Goal: Check status

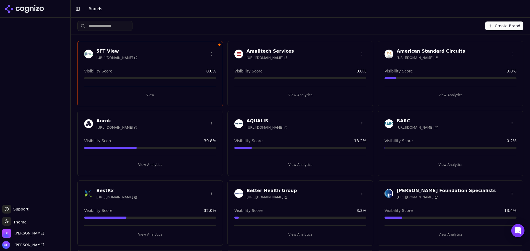
scroll to position [1465, 0]
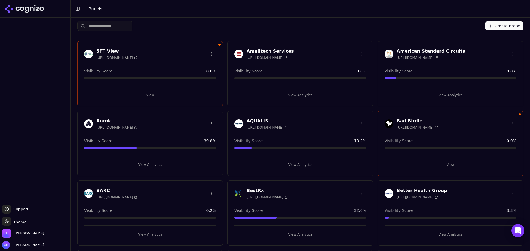
scroll to position [28, 0]
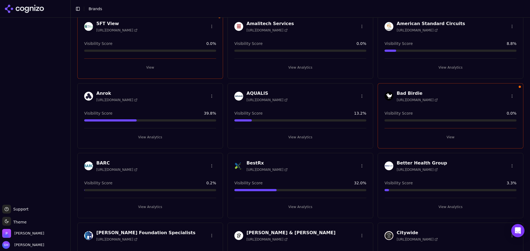
click at [449, 135] on button "View" at bounding box center [450, 137] width 132 height 9
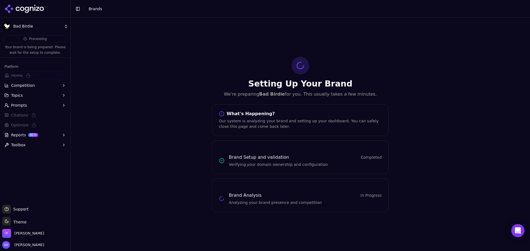
click at [31, 26] on html "Bad Birdie Processing Your brand is being prepared. Please wait for the setup t…" at bounding box center [265, 125] width 530 height 251
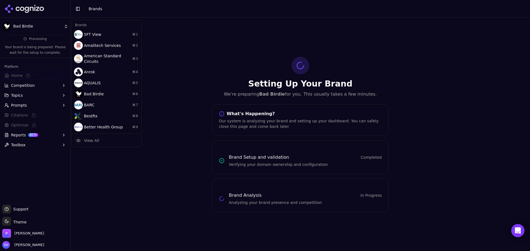
click at [18, 9] on html "Bad Birdie Processing Your brand is being prepared. Please wait for the setup t…" at bounding box center [265, 125] width 530 height 251
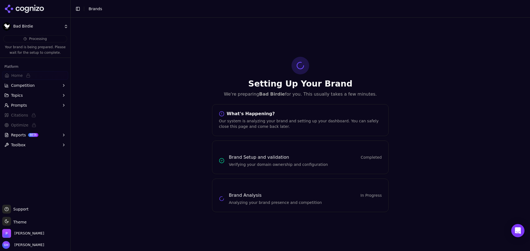
click at [33, 6] on icon at bounding box center [24, 9] width 40 height 8
